Goal: Transaction & Acquisition: Subscribe to service/newsletter

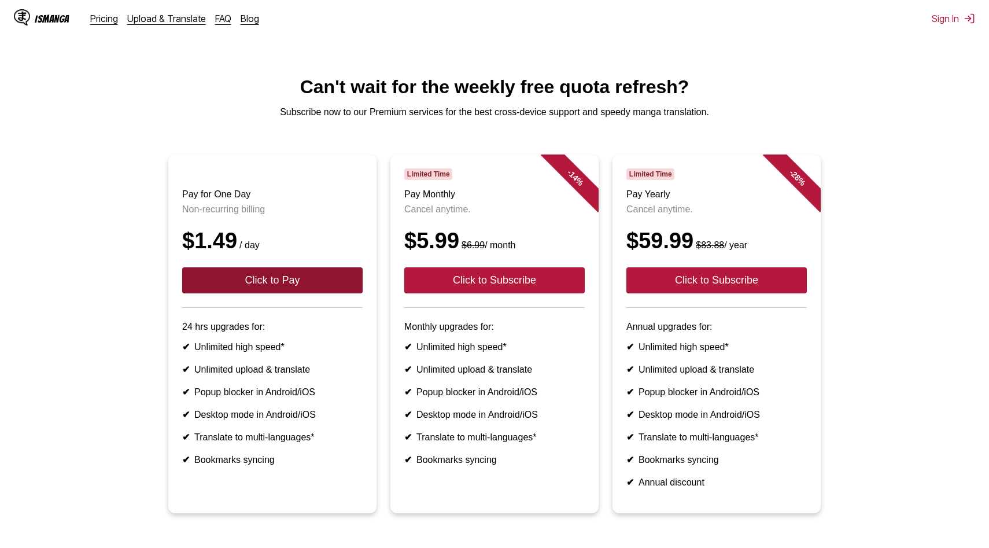
click at [262, 291] on button "Click to Pay" at bounding box center [272, 280] width 181 height 26
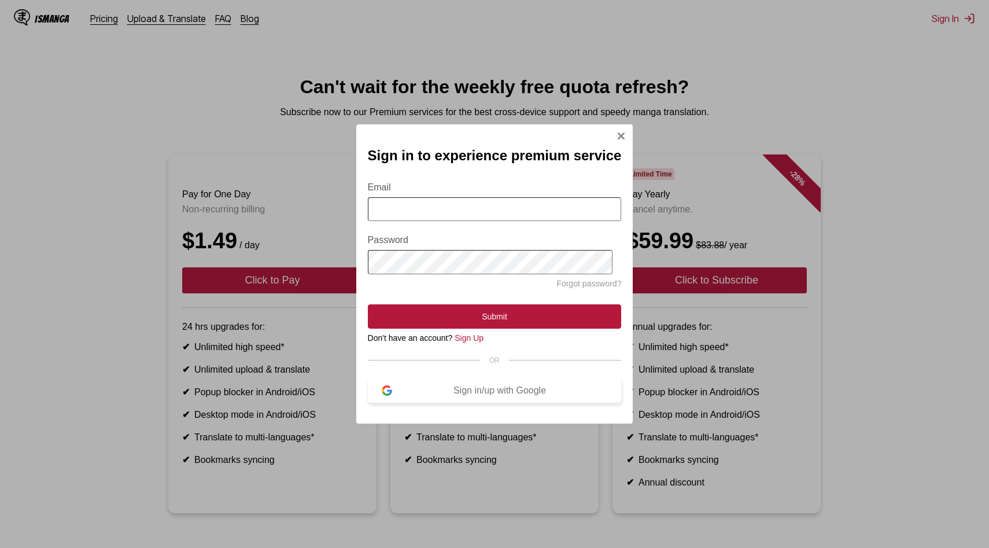
click at [483, 400] on button "Sign in/up with Google" at bounding box center [495, 390] width 254 height 24
